Goal: Information Seeking & Learning: Check status

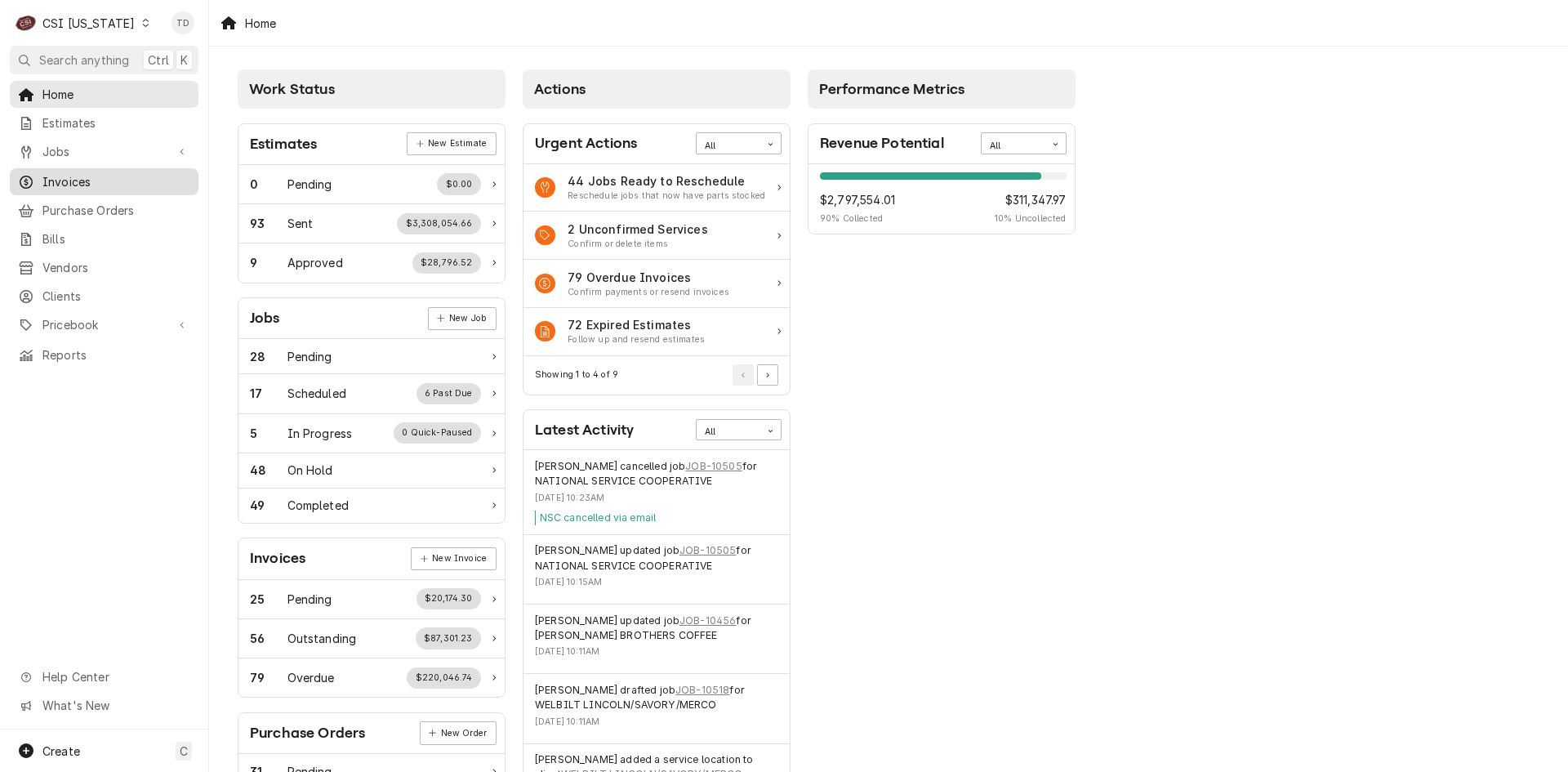
click at [117, 173] on span "Invoices" at bounding box center [116, 182] width 148 height 17
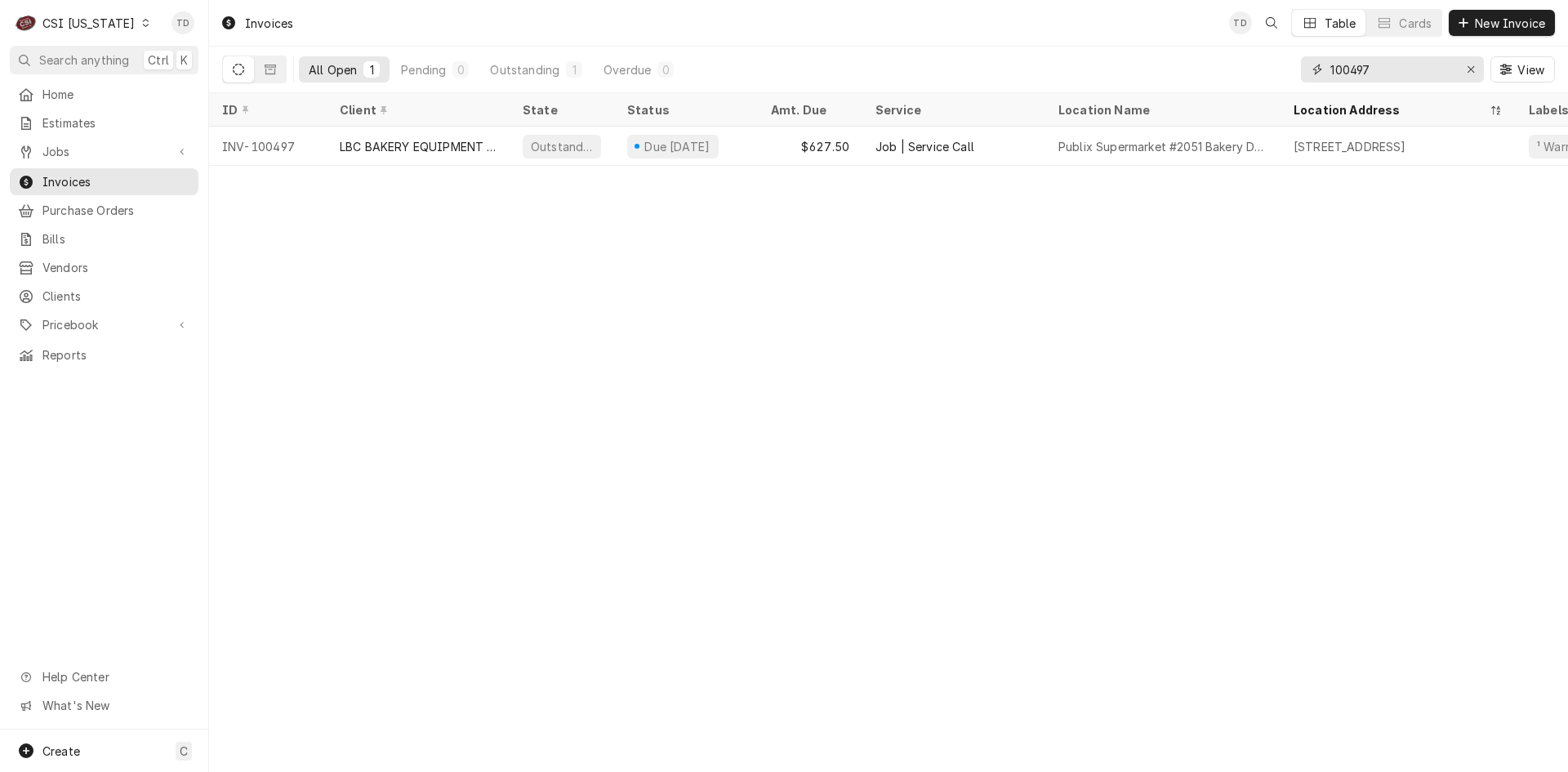
click at [1391, 73] on input "100497" at bounding box center [1391, 69] width 123 height 26
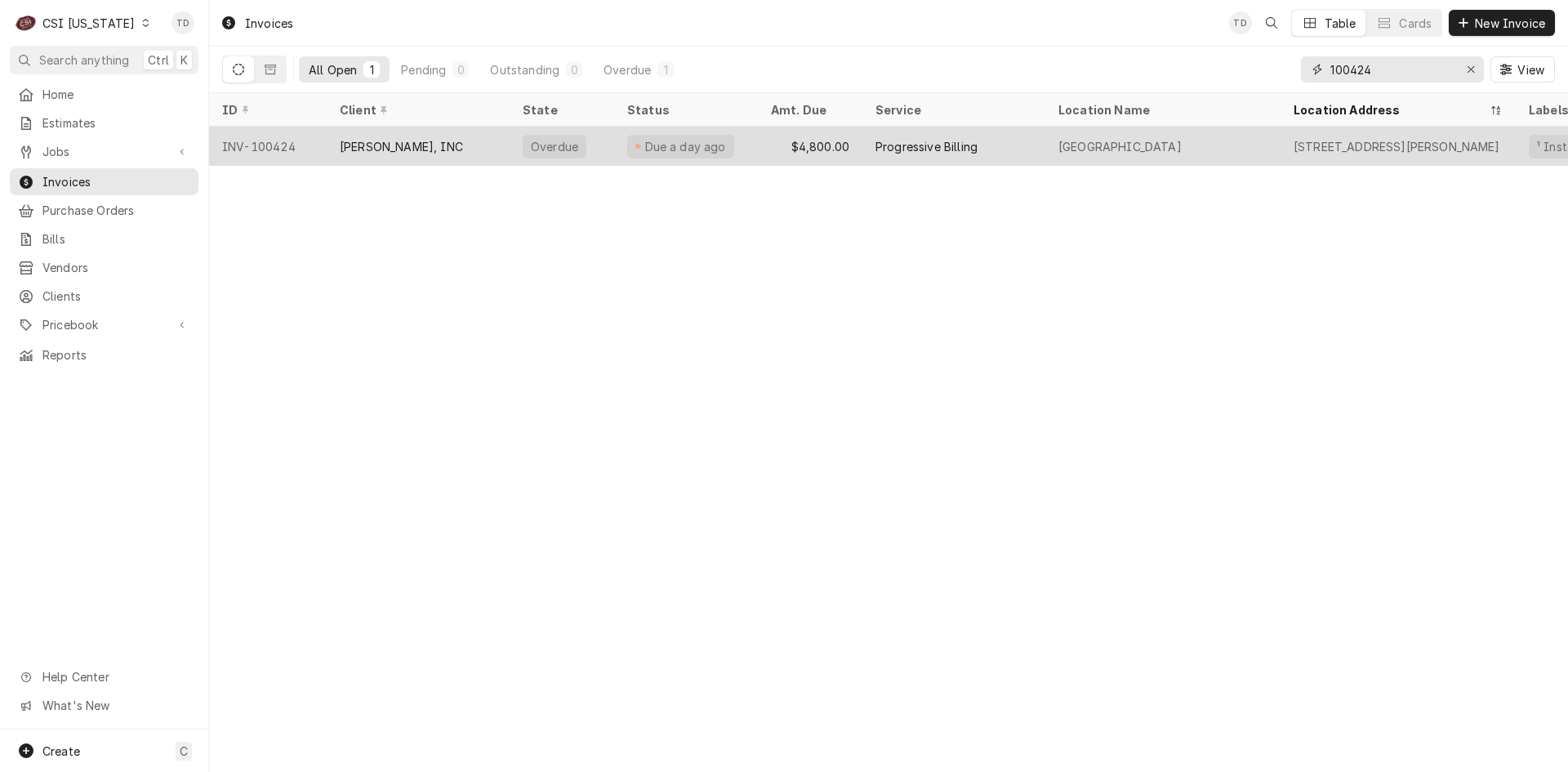
type input "100424"
click at [457, 139] on div "[PERSON_NAME], INC" at bounding box center [401, 146] width 124 height 17
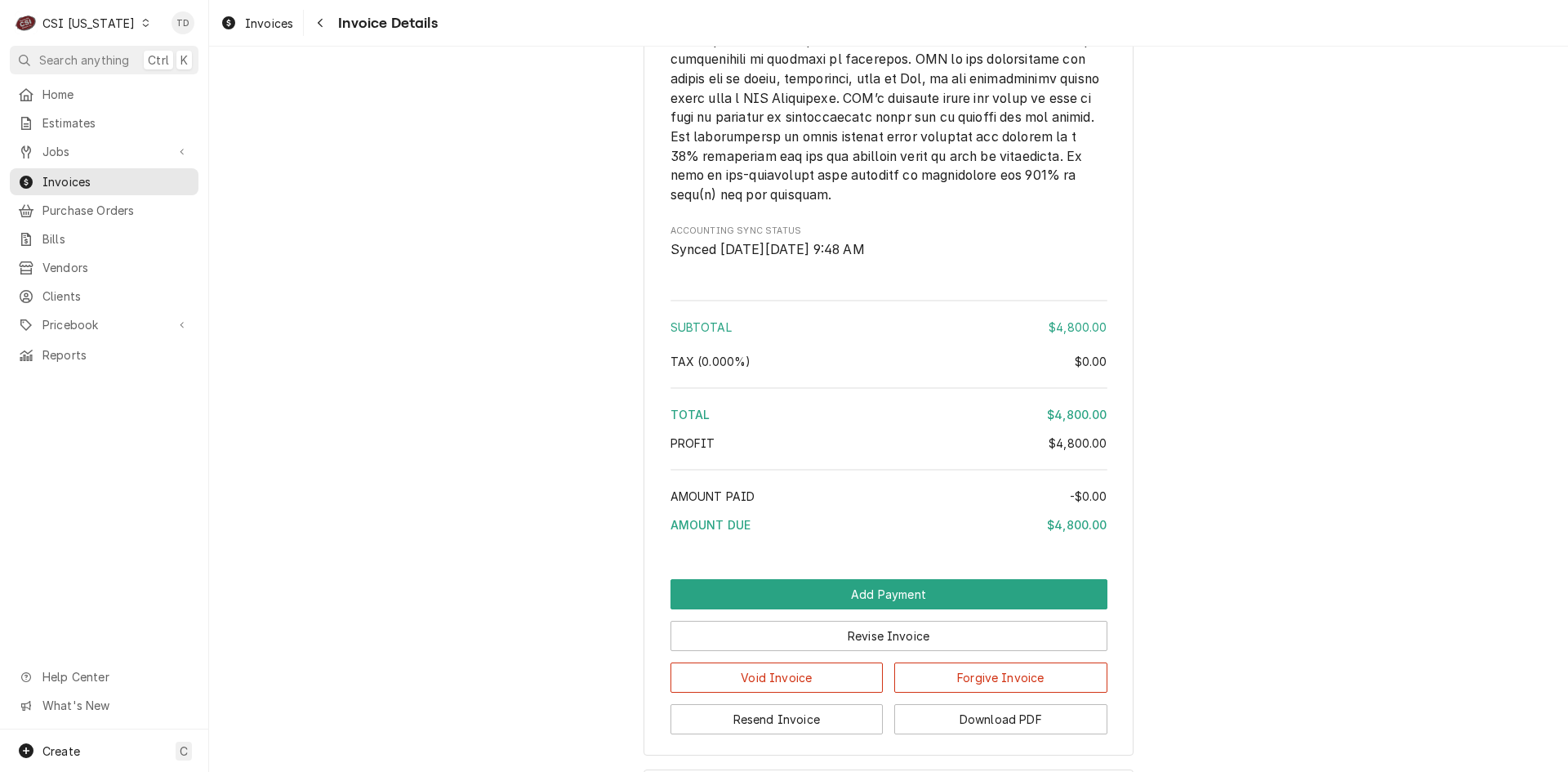
scroll to position [2260, 0]
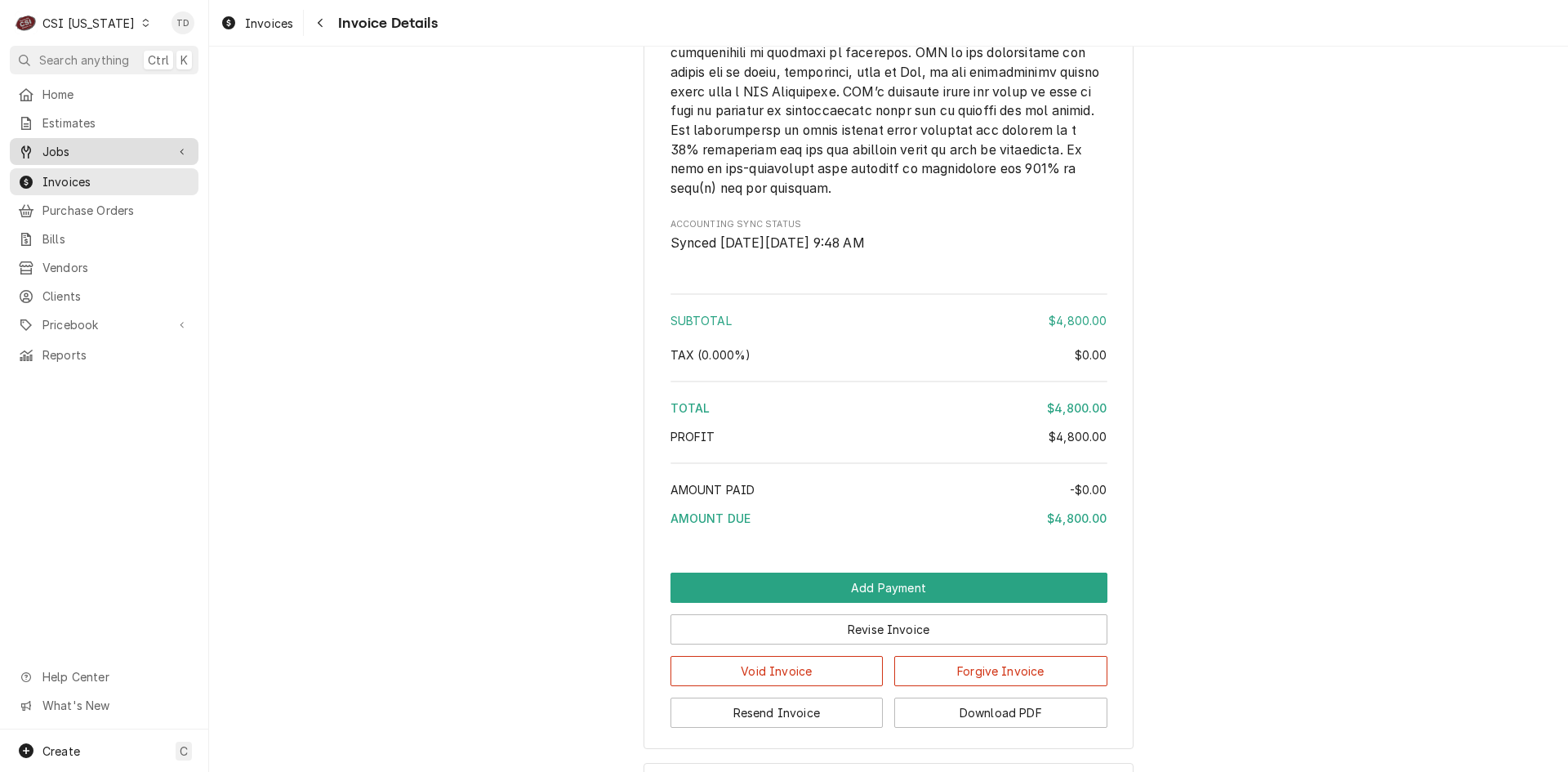
click at [129, 147] on span "Jobs" at bounding box center [103, 151] width 124 height 17
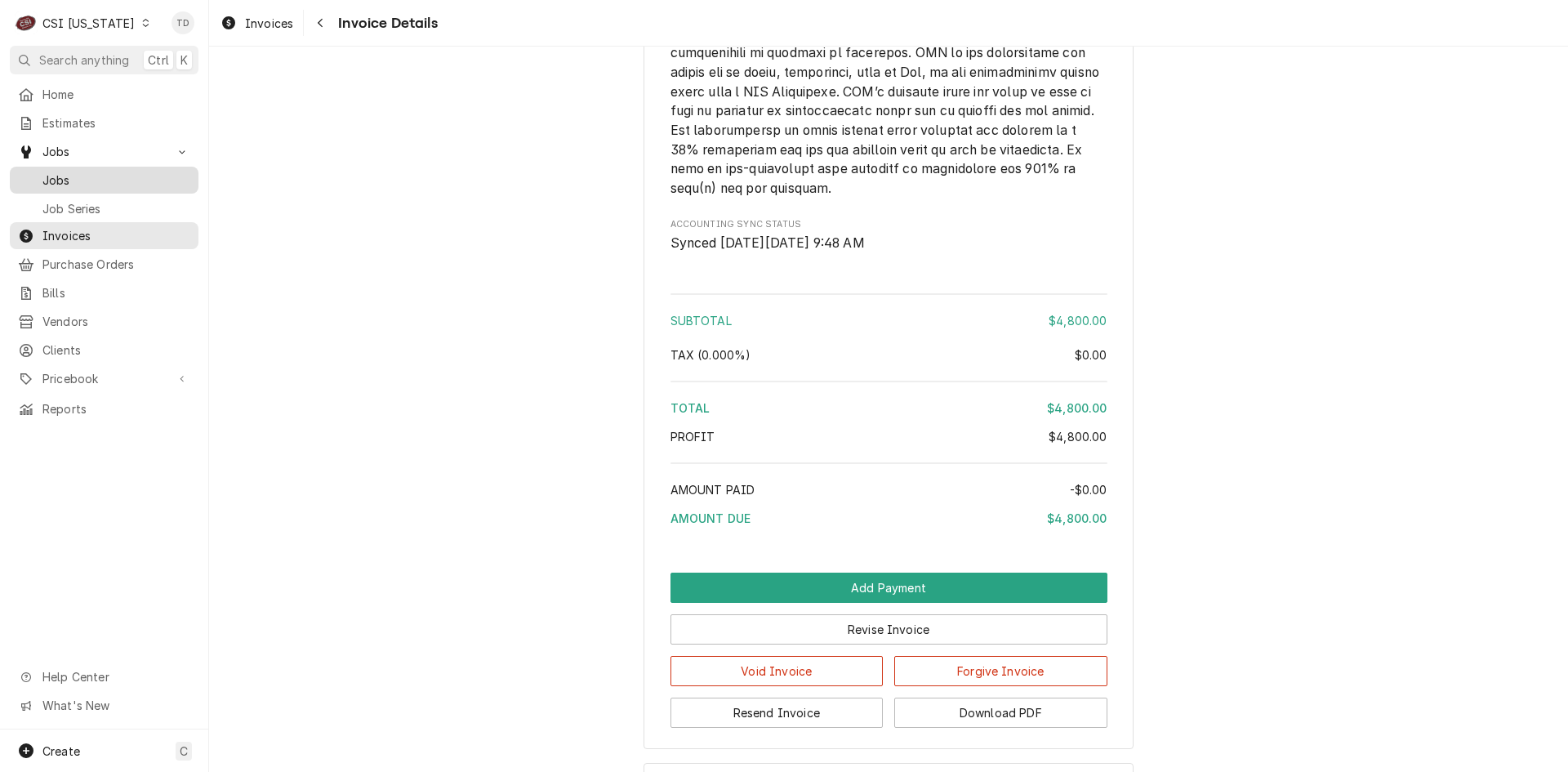
click at [93, 177] on span "Jobs" at bounding box center [116, 180] width 148 height 17
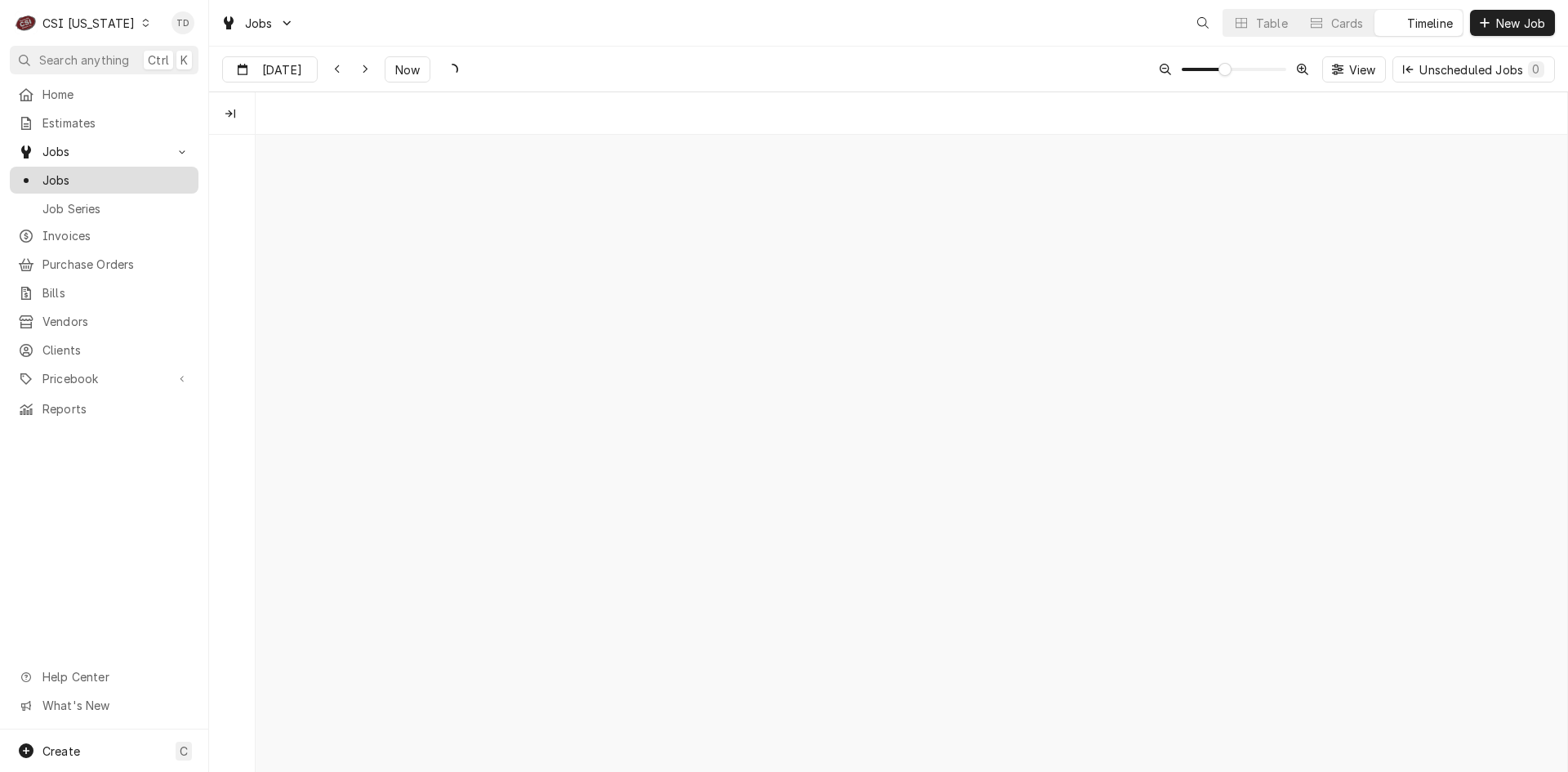
scroll to position [0, 25999]
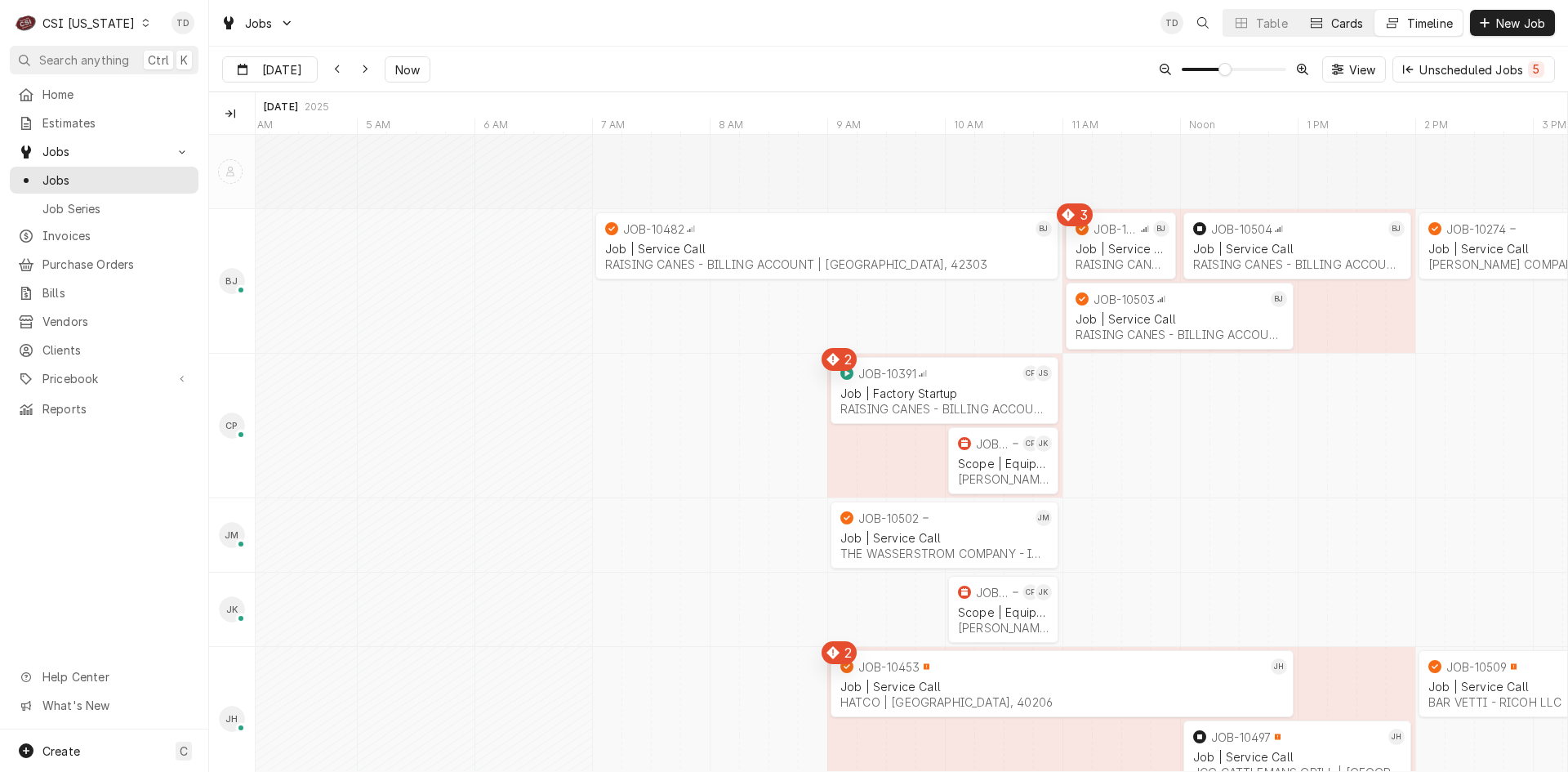
click at [1321, 23] on div "Dynamic Content Wrapper" at bounding box center [1316, 22] width 16 height 16
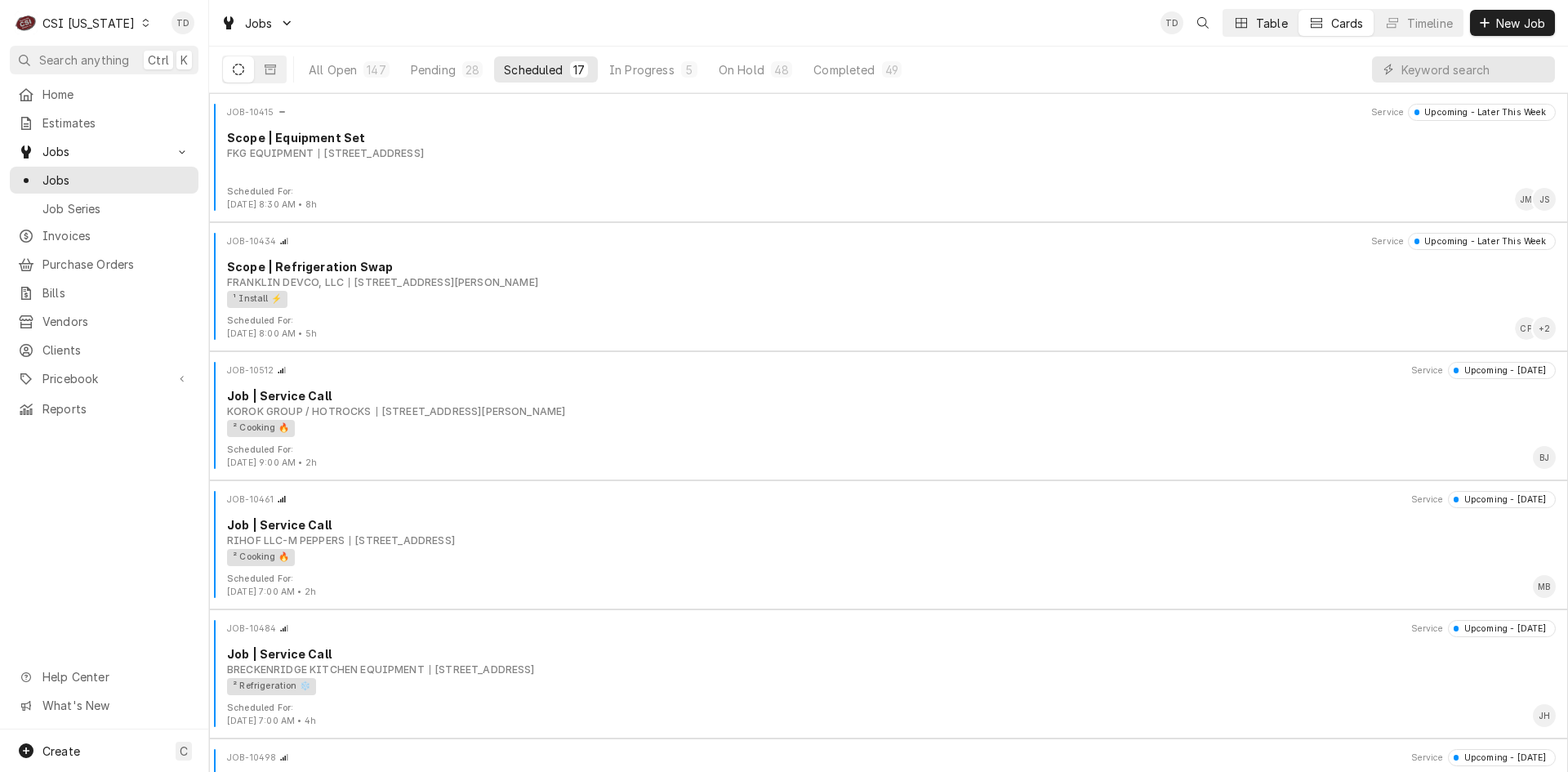
click at [1286, 23] on button "Table" at bounding box center [1260, 23] width 74 height 26
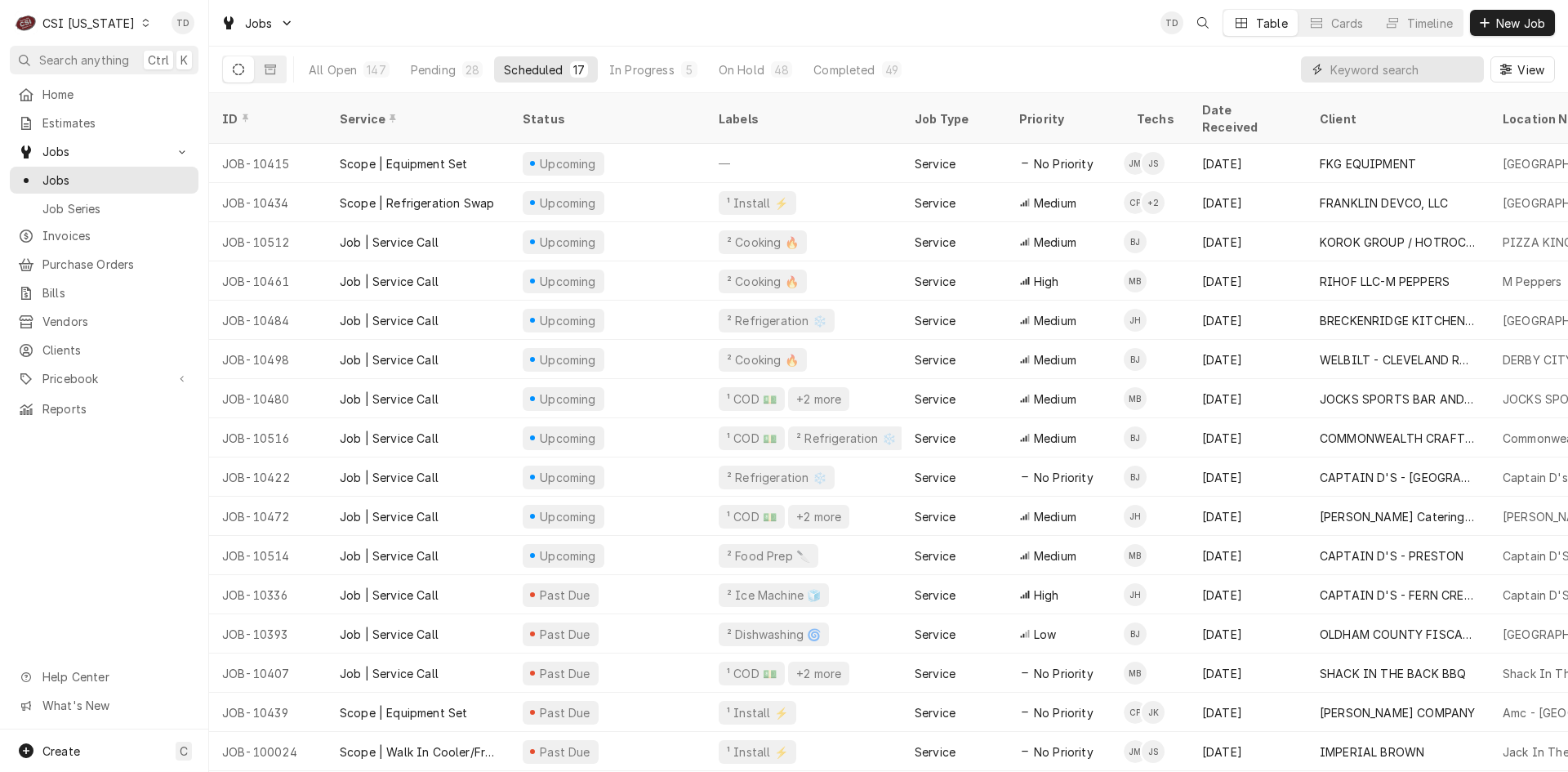
click at [1370, 71] on input "Dynamic Content Wrapper" at bounding box center [1402, 69] width 145 height 26
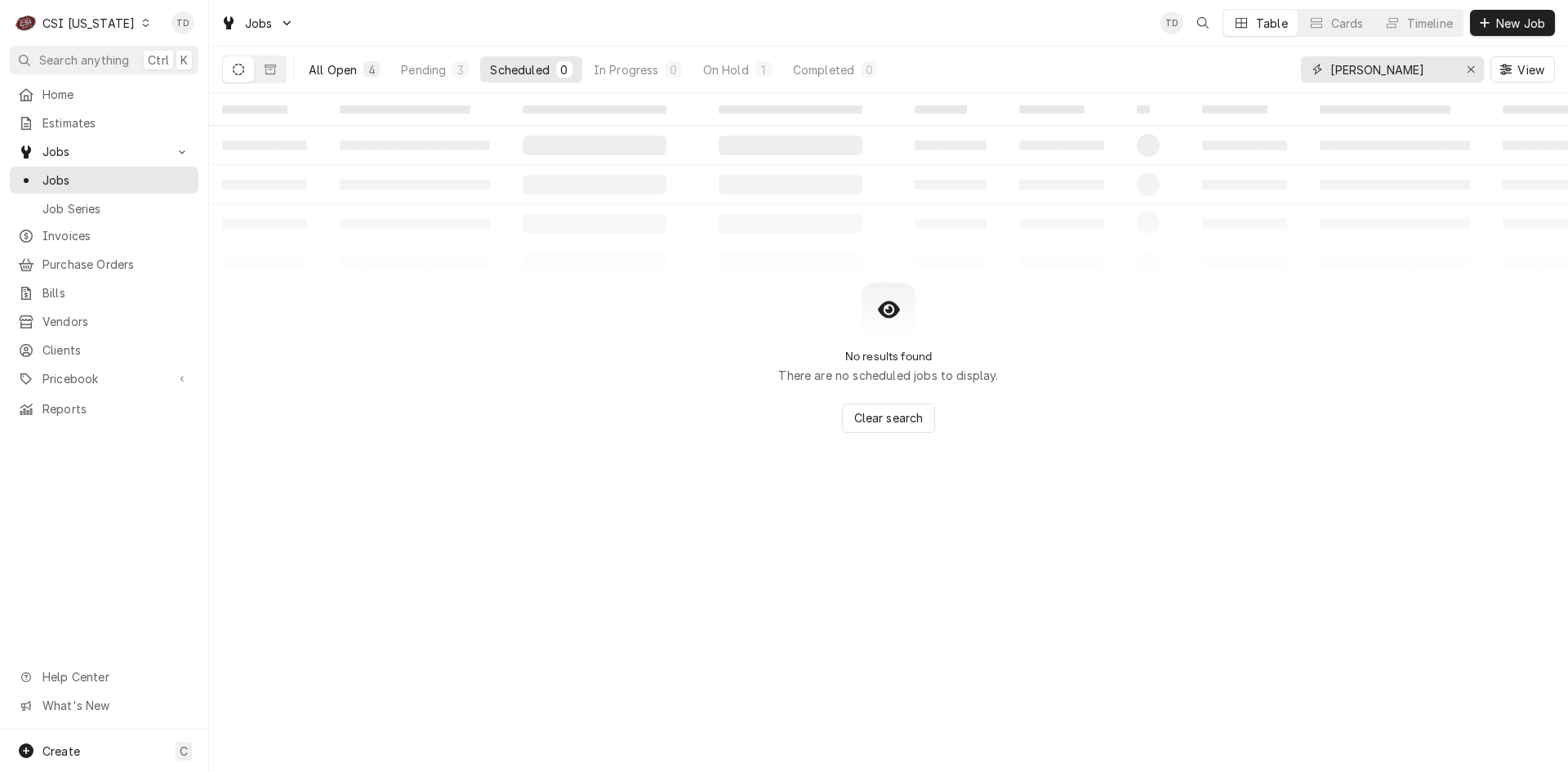
type input "adair"
click at [335, 66] on div "All Open" at bounding box center [332, 70] width 48 height 17
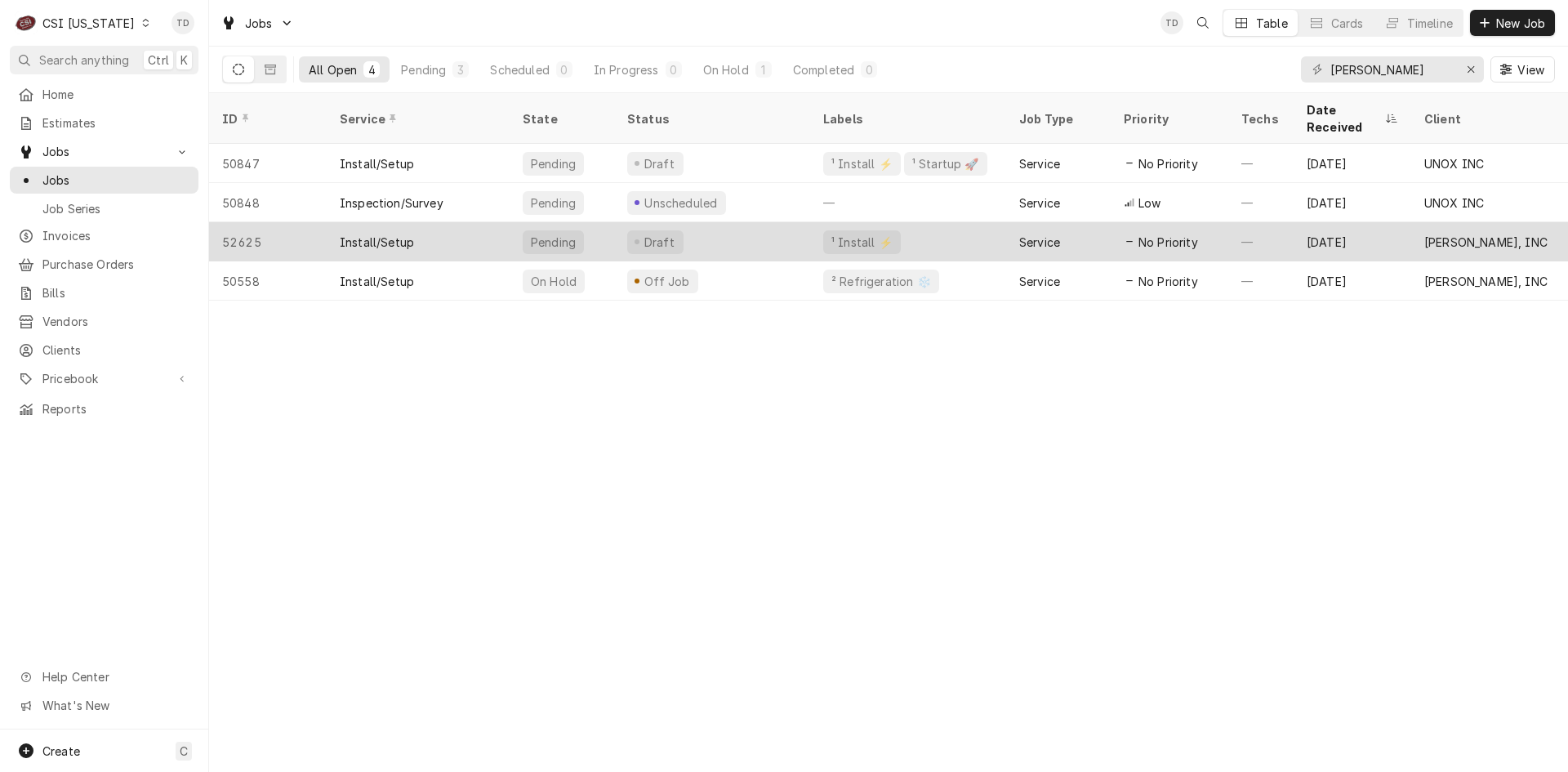
click at [731, 222] on div "Draft" at bounding box center [711, 241] width 196 height 40
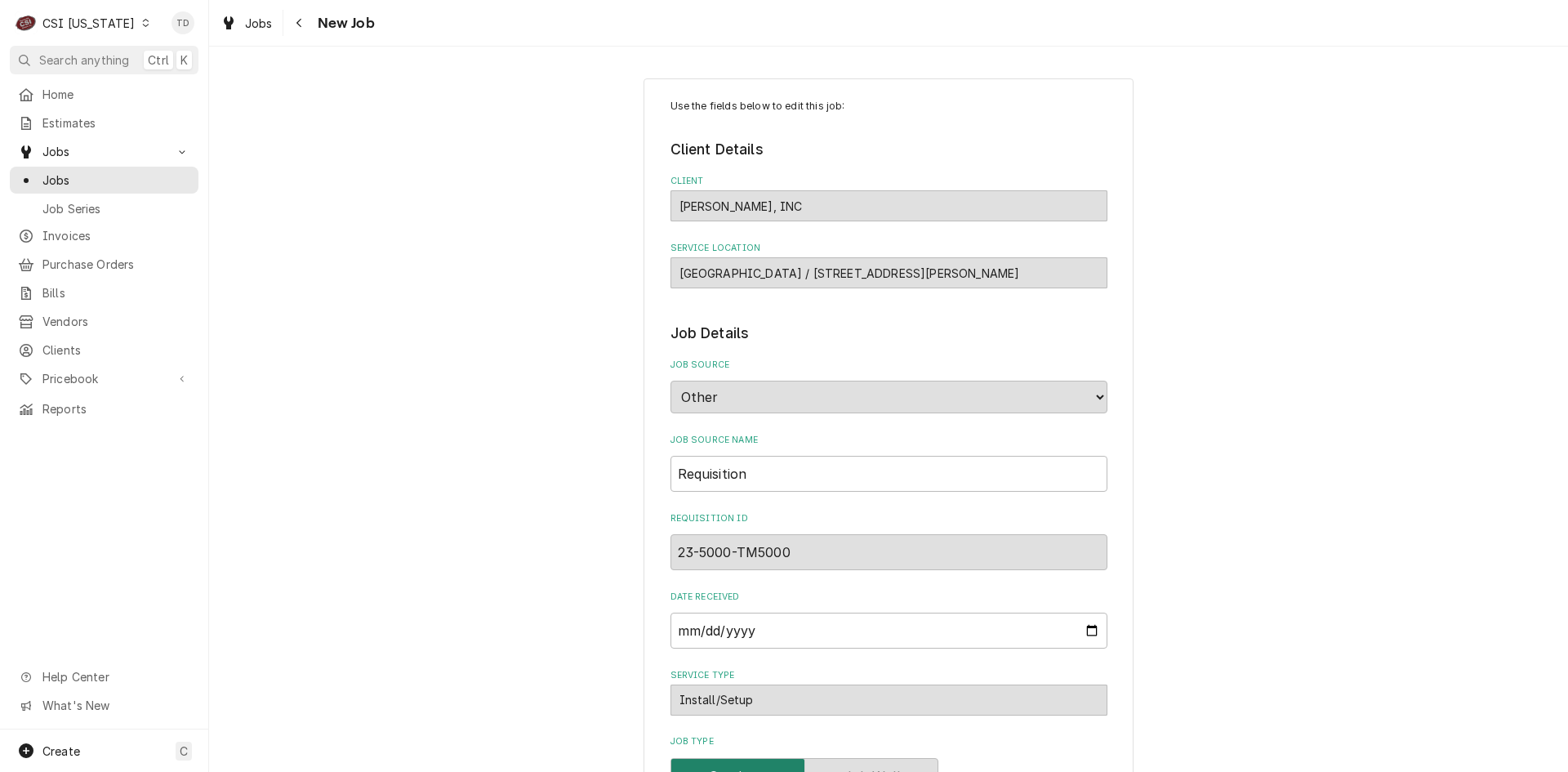
type textarea "x"
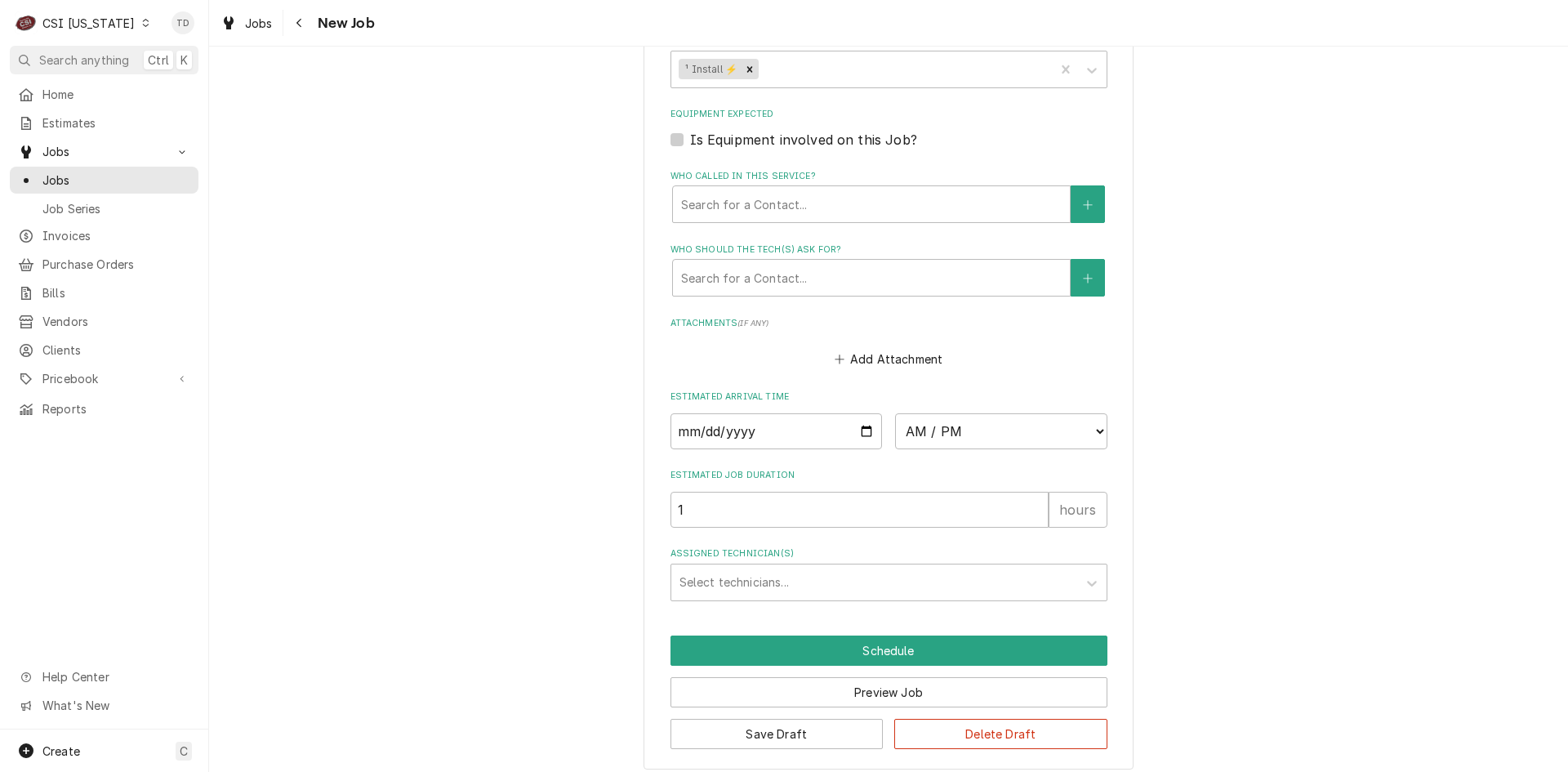
scroll to position [1088, 0]
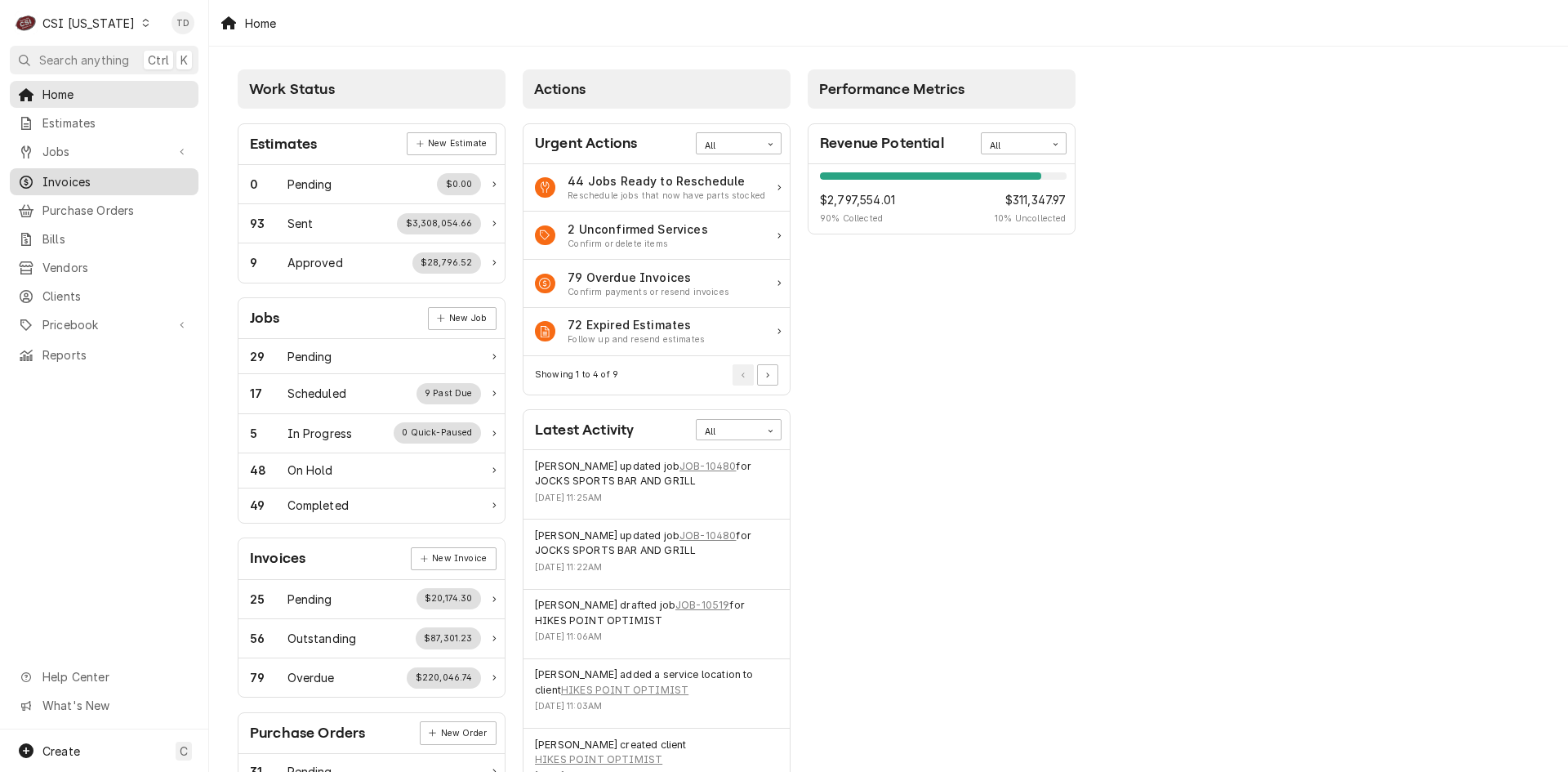
click at [123, 180] on span "Invoices" at bounding box center [116, 182] width 148 height 17
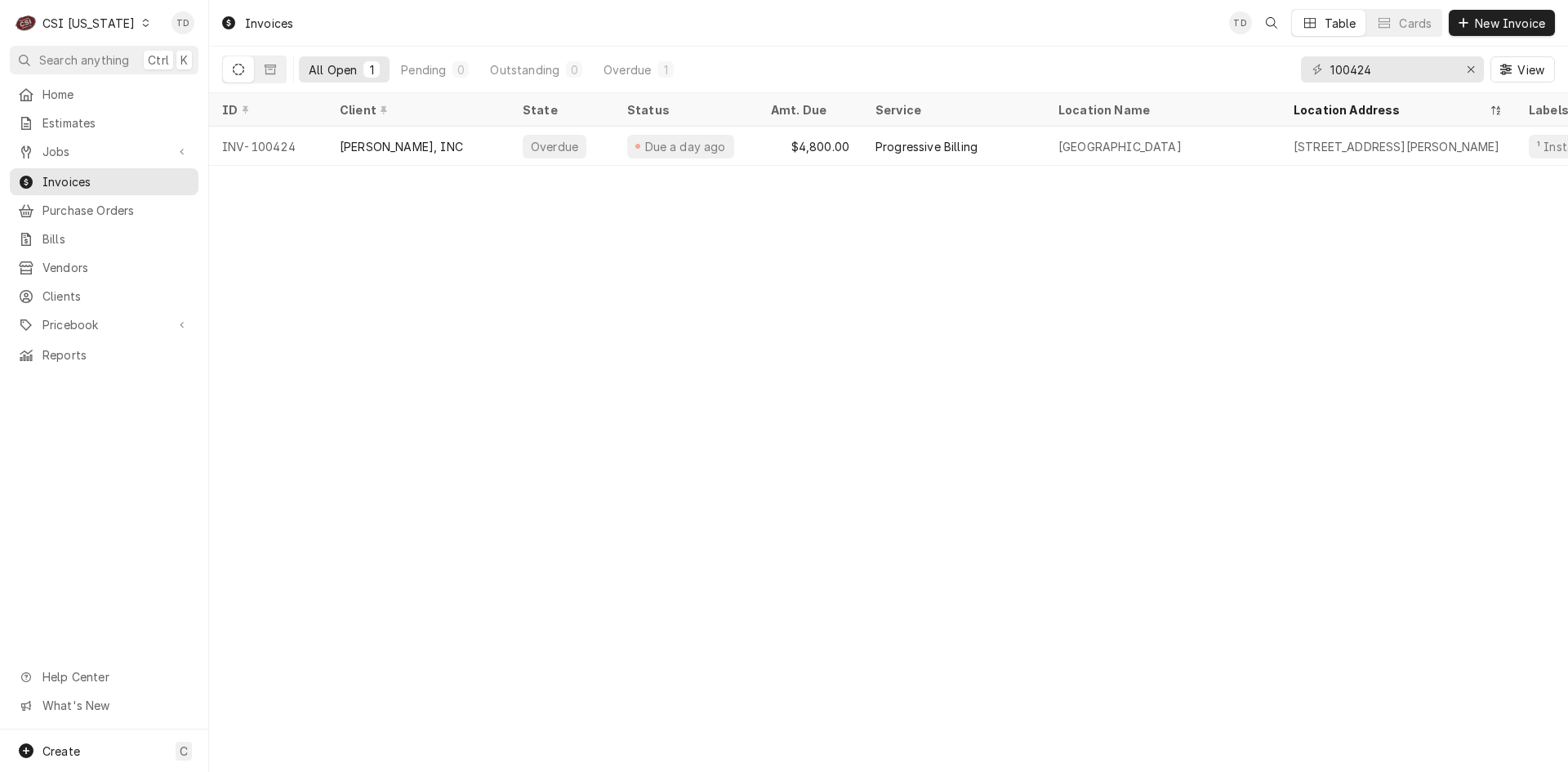
click at [142, 19] on icon "Dynamic Content Wrapper" at bounding box center [145, 23] width 8 height 8
click at [184, 86] on div "CSI St. [PERSON_NAME]" at bounding box center [255, 89] width 215 height 17
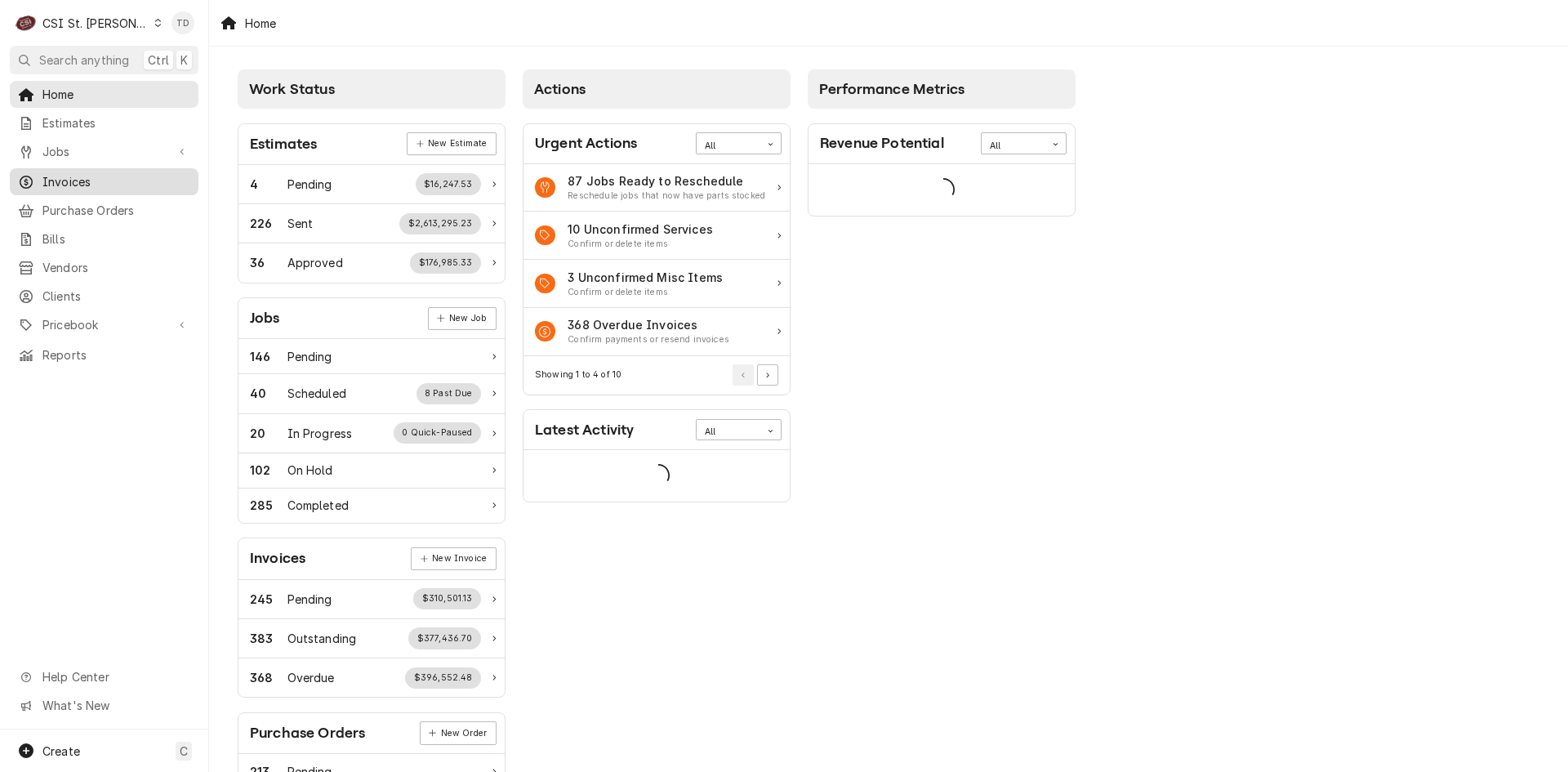
click at [106, 173] on span "Invoices" at bounding box center [116, 182] width 148 height 17
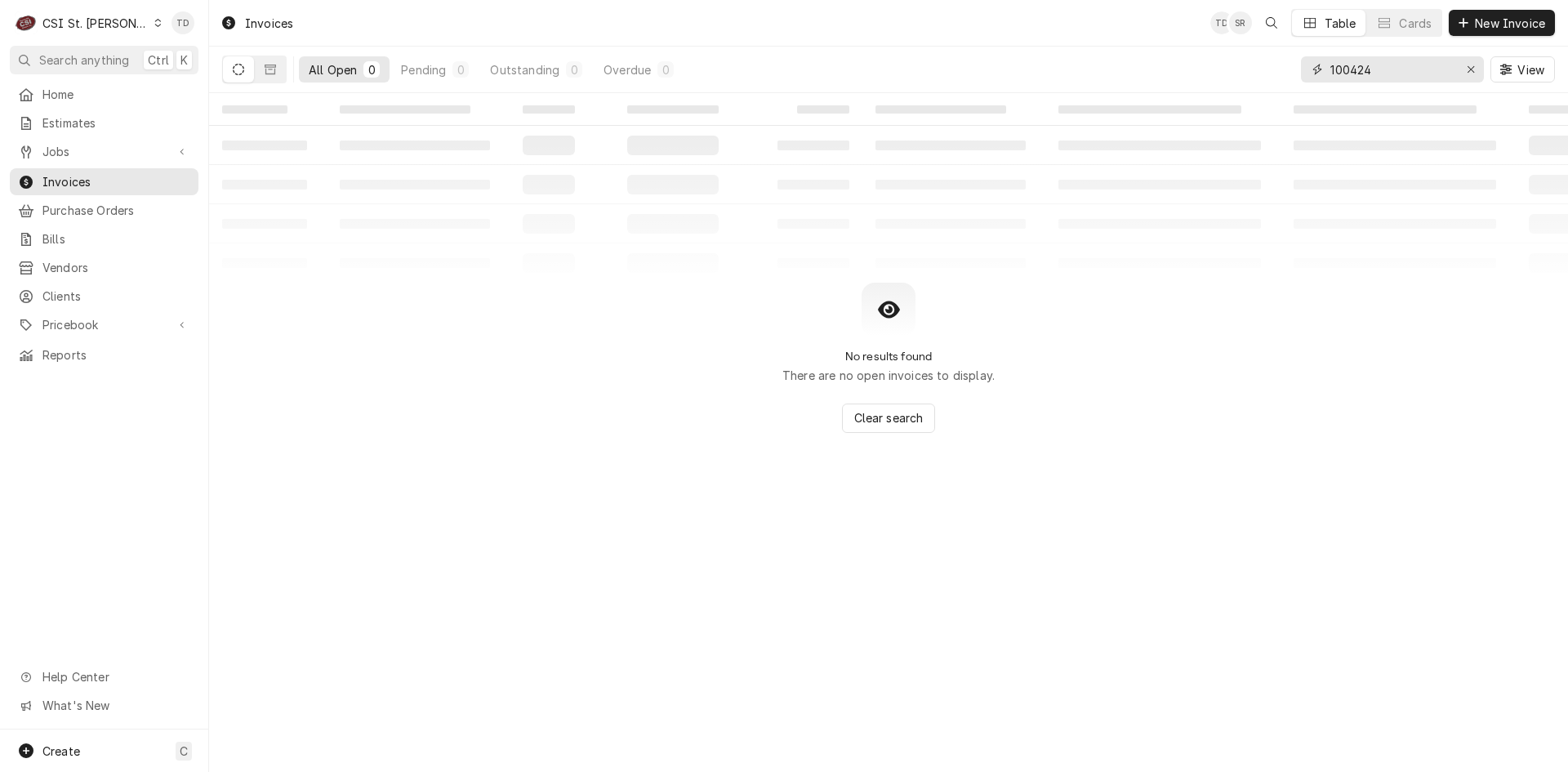
click at [1390, 66] on input "100424" at bounding box center [1391, 69] width 123 height 26
click at [1390, 66] on input "100424" at bounding box center [1391, 69] width 123 height 26
type input "j"
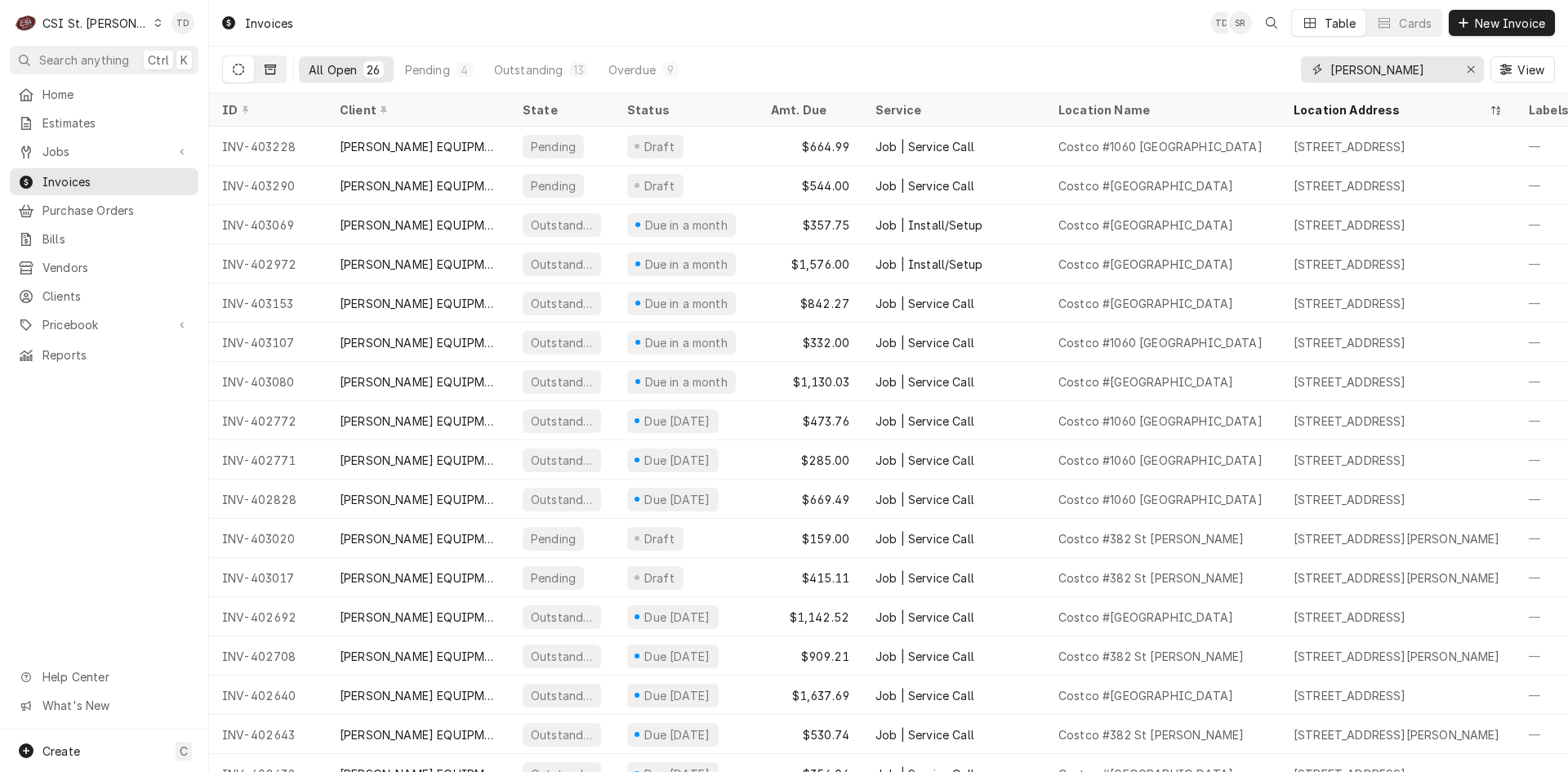
type input "[PERSON_NAME]"
click at [270, 64] on icon "Dynamic Content Wrapper" at bounding box center [271, 70] width 12 height 12
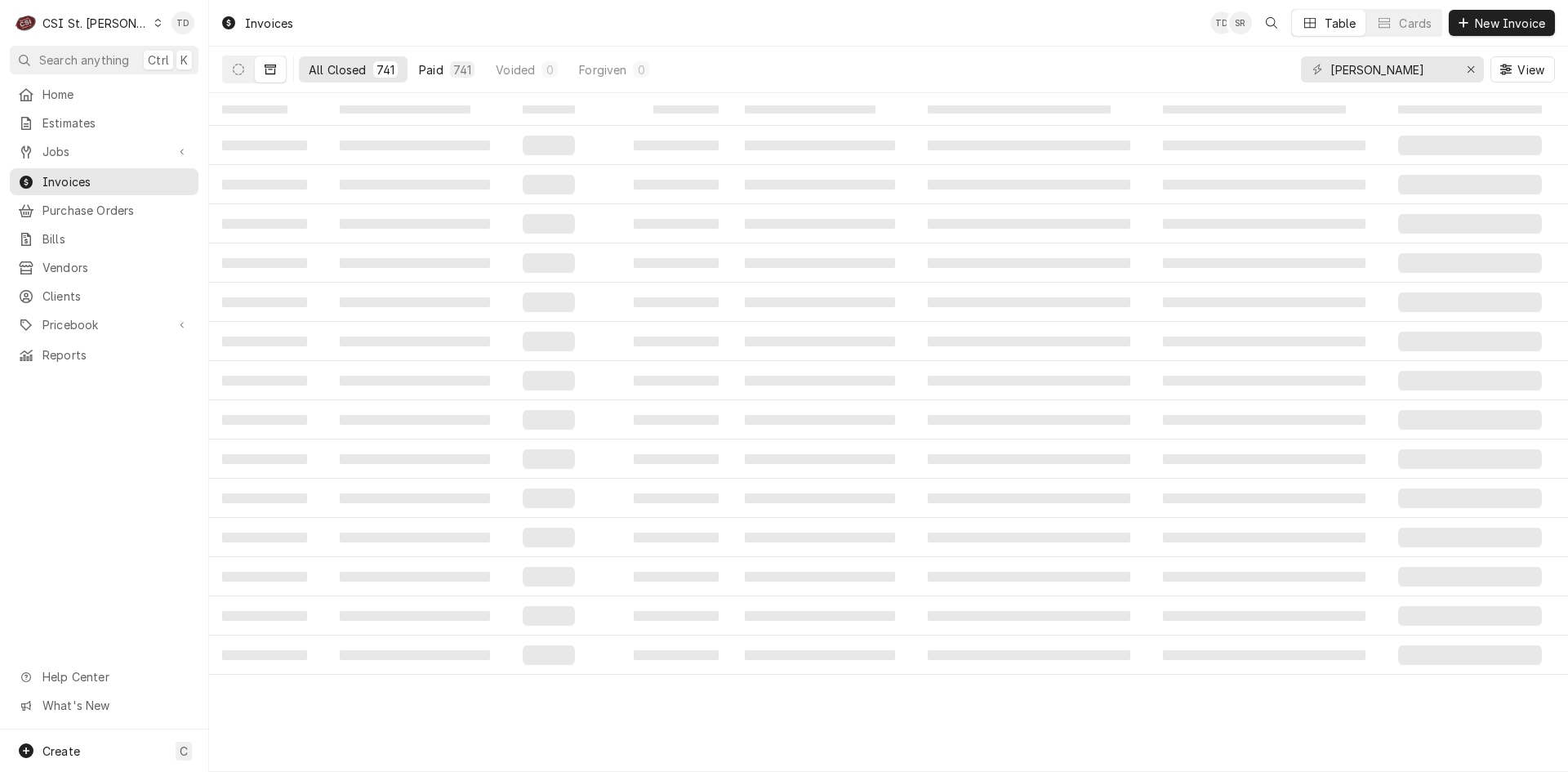
click at [445, 69] on button "Paid 741" at bounding box center [446, 69] width 75 height 26
